Goal: Transaction & Acquisition: Purchase product/service

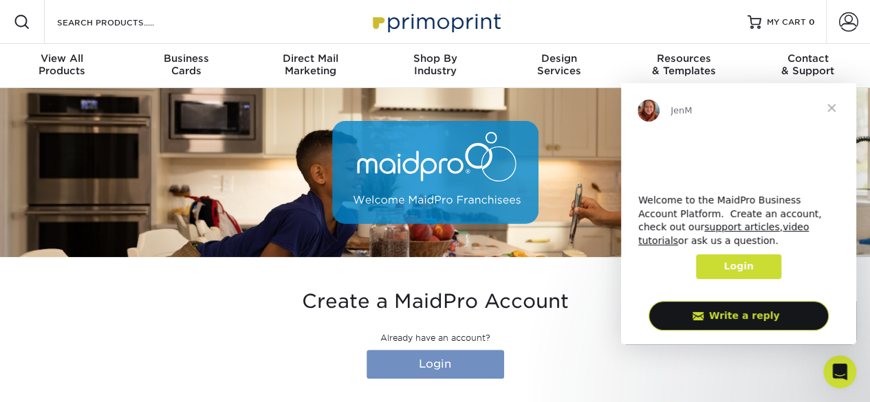
type input "[EMAIL_ADDRESS][DOMAIN_NAME]"
click at [396, 365] on link "Login" at bounding box center [436, 364] width 138 height 29
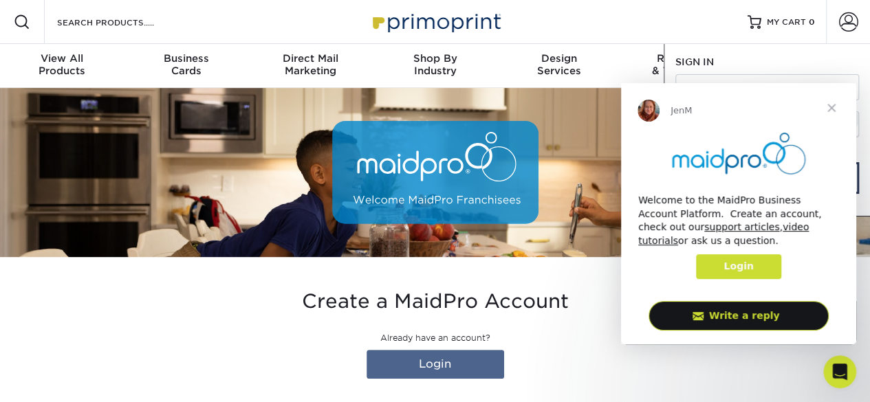
click at [829, 109] on span "Close" at bounding box center [832, 108] width 50 height 50
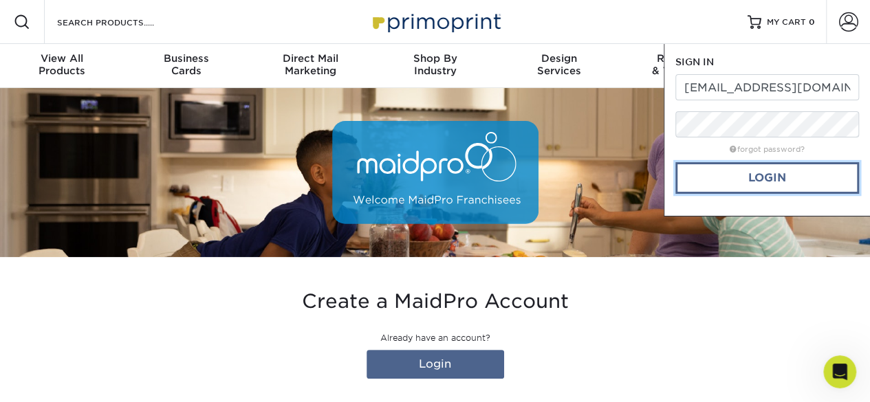
click at [769, 176] on link "Login" at bounding box center [768, 178] width 184 height 32
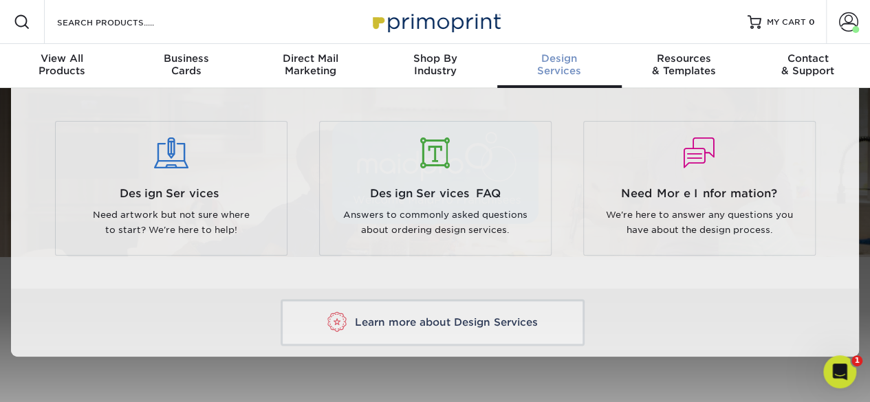
click at [577, 72] on div "Design Services" at bounding box center [559, 64] width 125 height 25
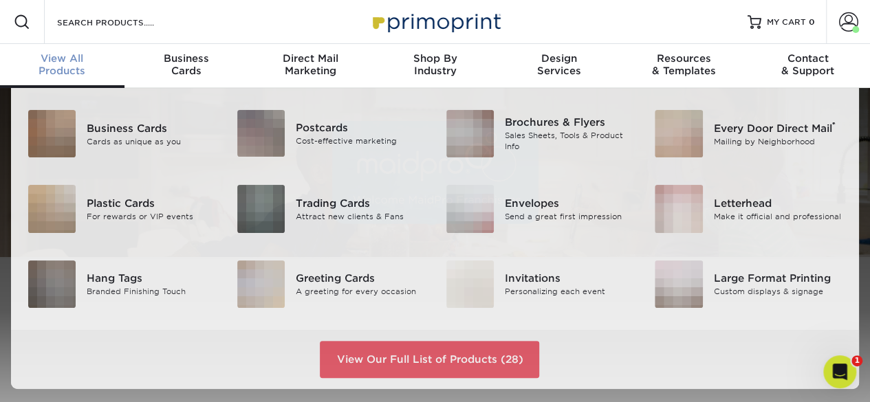
click at [76, 60] on span "View All" at bounding box center [62, 58] width 125 height 12
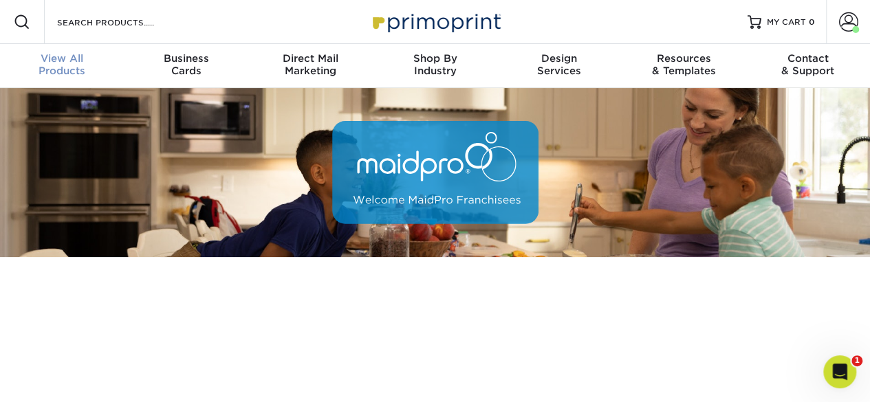
click at [65, 67] on div "View All Products" at bounding box center [62, 64] width 125 height 25
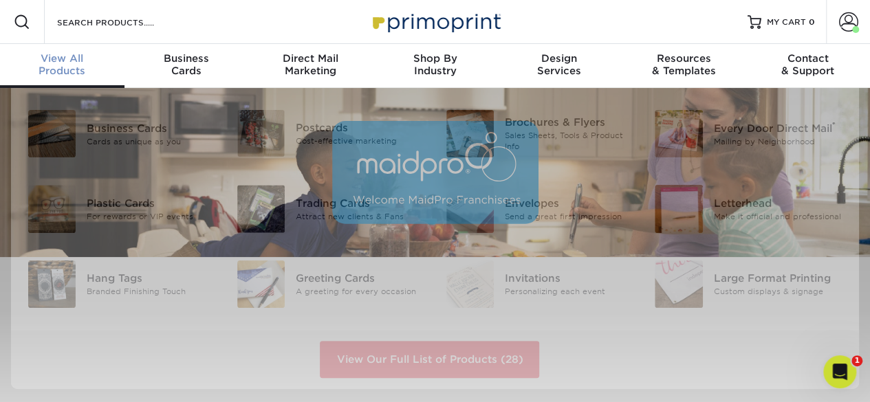
click at [67, 65] on div "View All Products" at bounding box center [62, 64] width 125 height 25
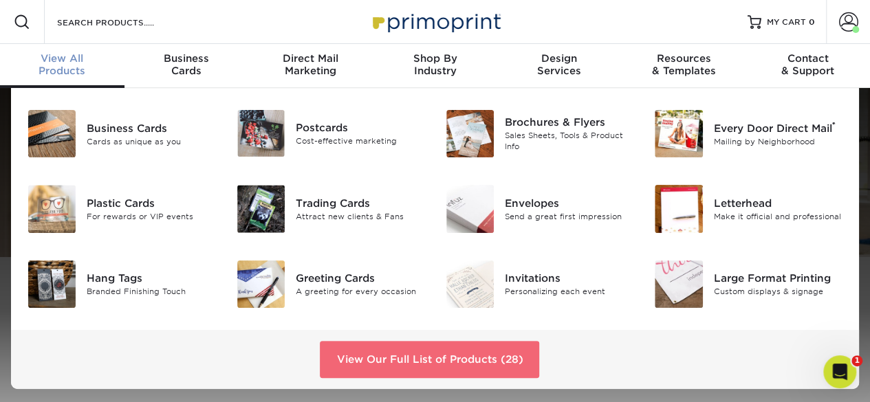
click at [378, 369] on link "View Our Full List of Products (28)" at bounding box center [429, 359] width 219 height 37
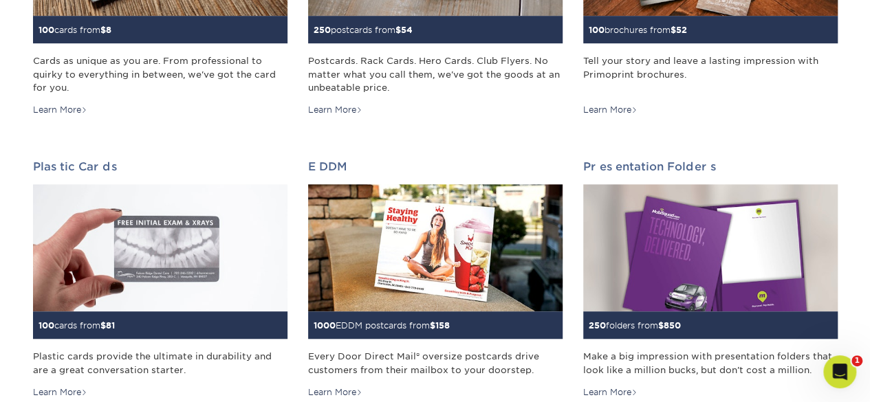
scroll to position [413, 0]
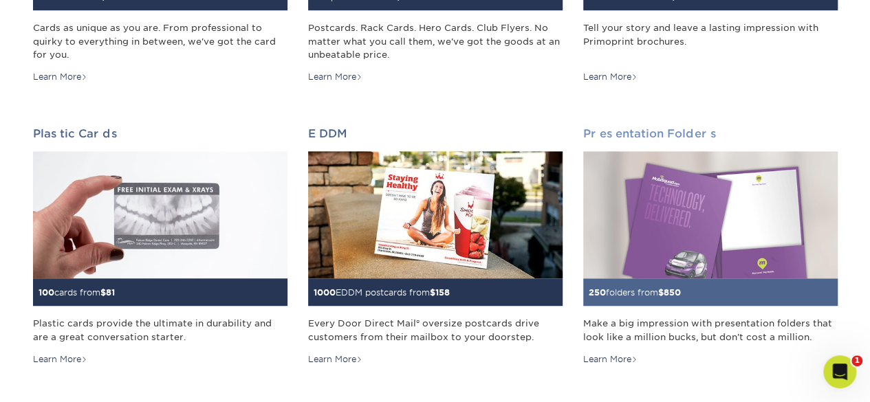
click at [721, 297] on div "250 folders from $ 850" at bounding box center [710, 293] width 255 height 28
